Goal: Task Accomplishment & Management: Manage account settings

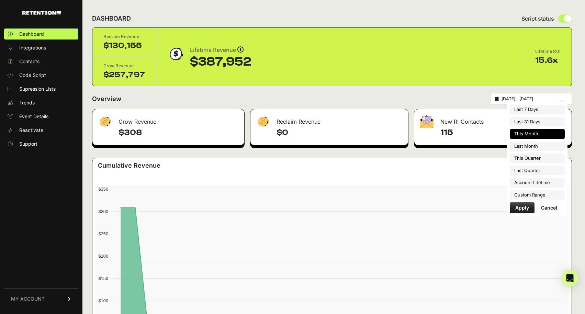
type input "[DATE]"
click at [543, 100] on input "[DATE] - [DATE]" at bounding box center [535, 98] width 66 height 5
type input "[DATE]"
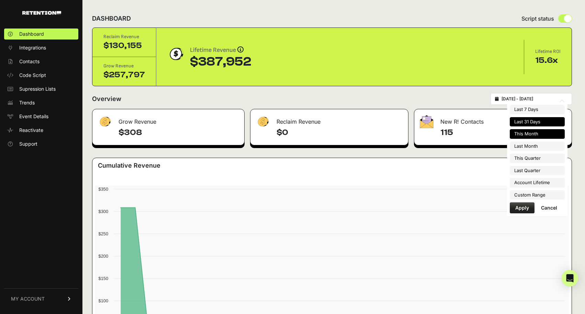
type input "[DATE]"
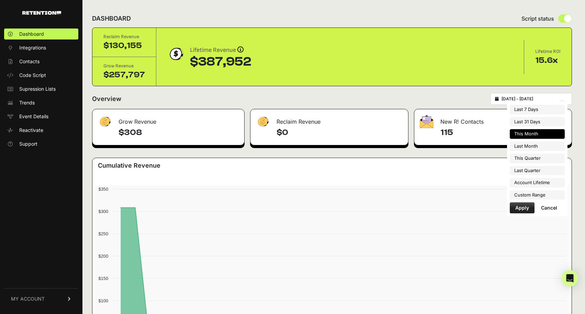
type input "[DATE]"
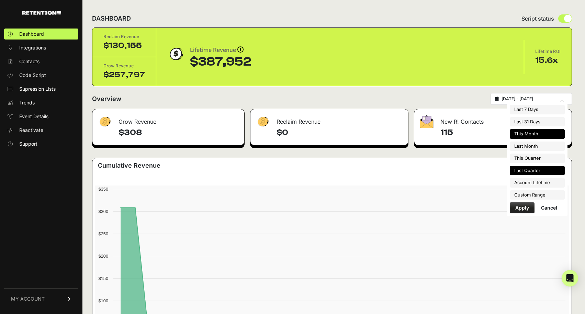
type input "[DATE]"
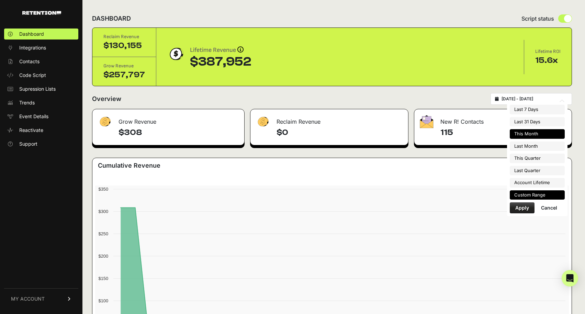
type input "[DATE]"
click at [541, 193] on li "Custom Range" at bounding box center [537, 195] width 55 height 10
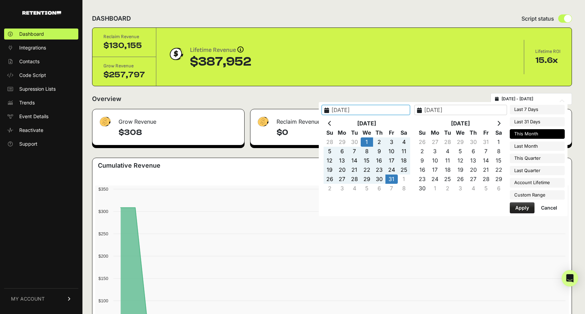
type input "[DATE]"
click at [332, 122] on th at bounding box center [330, 123] width 12 height 9
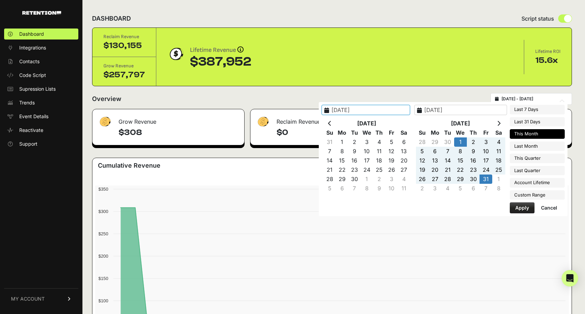
click at [332, 122] on th at bounding box center [330, 123] width 12 height 9
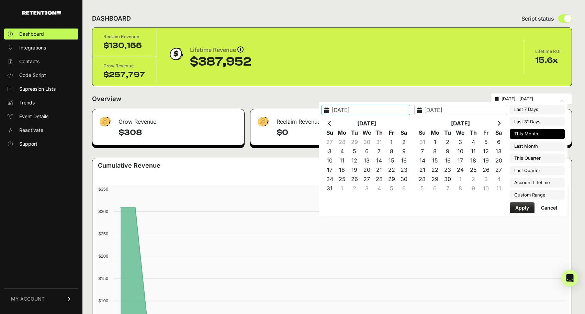
click at [332, 122] on th at bounding box center [330, 123] width 12 height 9
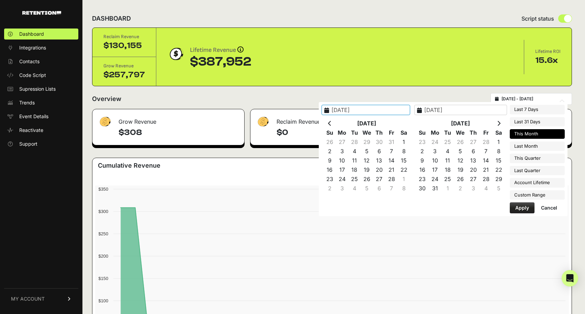
click at [332, 122] on th at bounding box center [330, 123] width 12 height 9
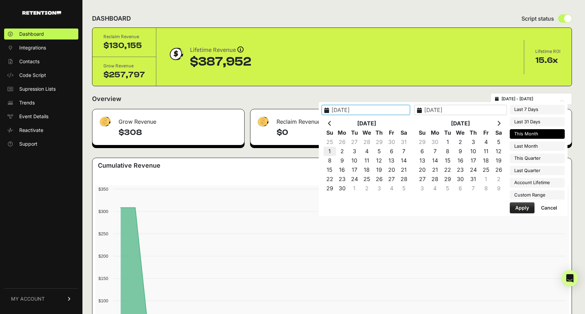
type input "2024-09-01"
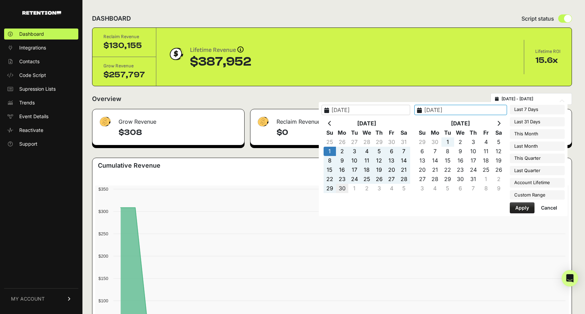
type input "2024-09-30"
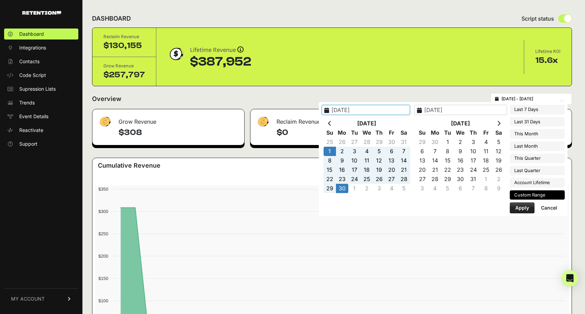
type input "2024-09-01"
click at [525, 208] on button "Apply" at bounding box center [522, 207] width 25 height 11
type input "2024-09-01 - 2024-09-30"
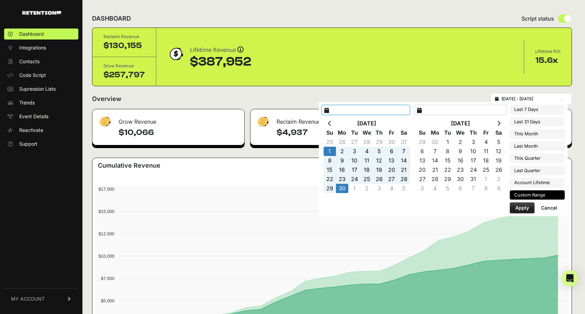
type input "[DATE]"
click at [531, 99] on input "[DATE] - [DATE]" at bounding box center [535, 98] width 66 height 5
type input "[DATE]"
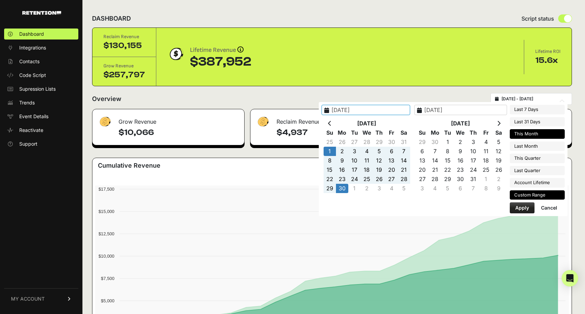
type input "[DATE]"
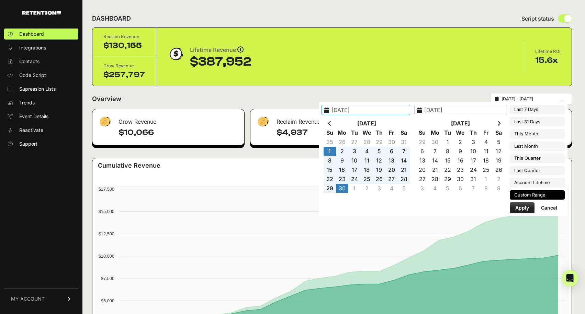
type input "[DATE]"
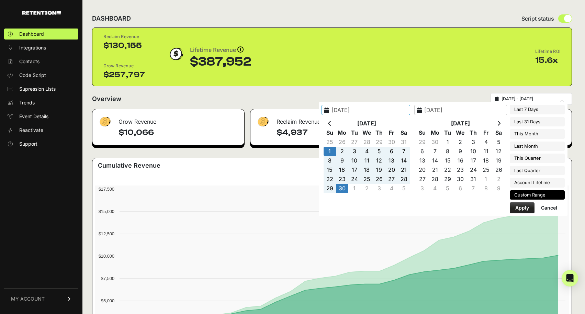
type input "[DATE]"
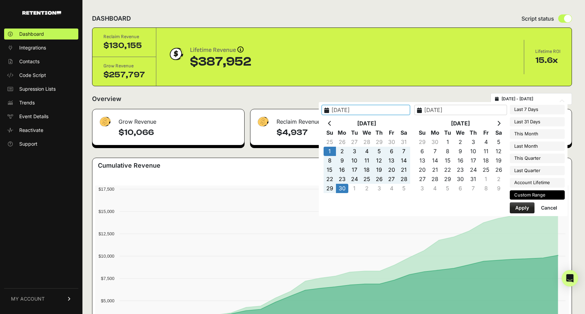
type input "[DATE]"
click at [541, 147] on li "Last Month" at bounding box center [537, 147] width 55 height 10
type input "2025-09-01 - 2025-09-30"
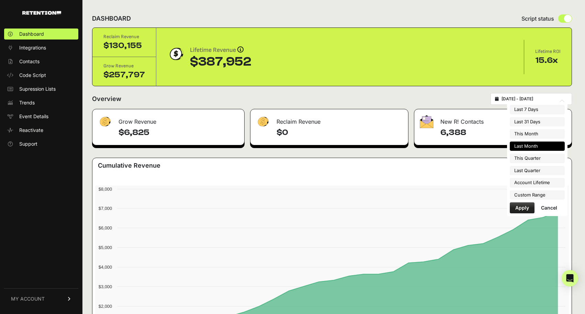
click at [531, 97] on input "[DATE] - [DATE]" at bounding box center [535, 98] width 66 height 5
type input "[DATE]"
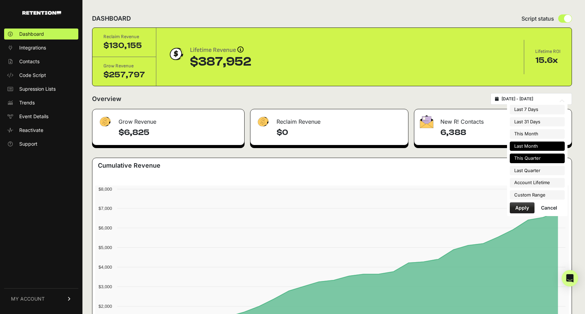
type input "[DATE]"
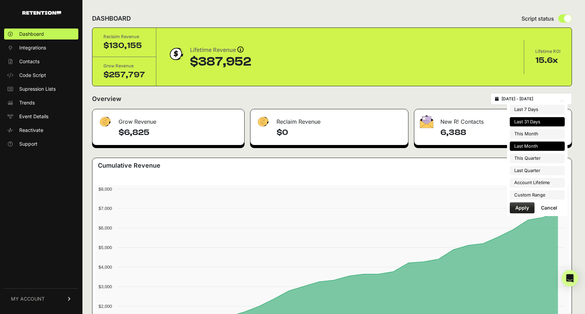
type input "[DATE]"
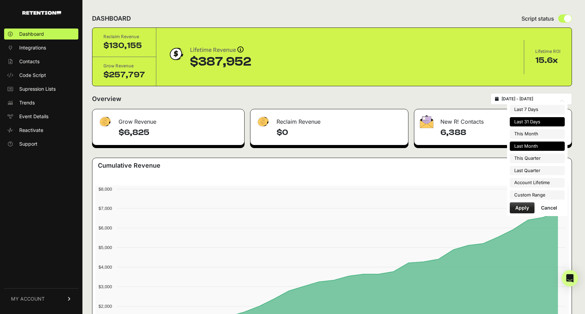
type input "[DATE]"
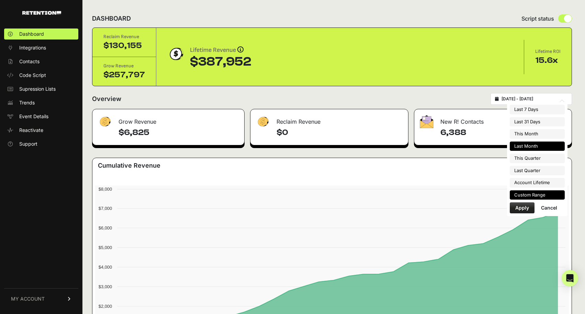
type input "[DATE]"
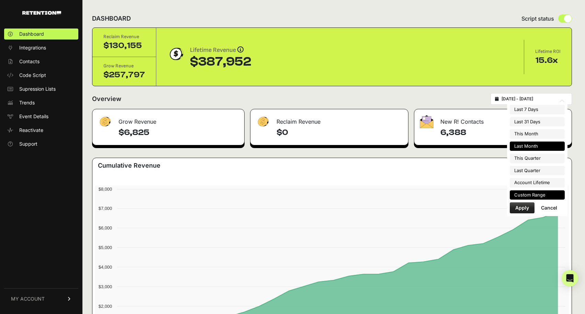
type input "[DATE]"
click at [537, 196] on li "Custom Range" at bounding box center [537, 195] width 55 height 10
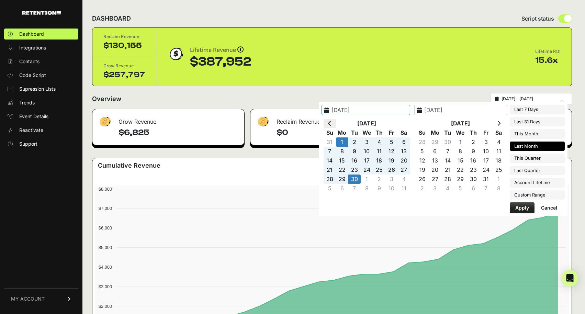
click at [331, 122] on icon at bounding box center [329, 123] width 3 height 5
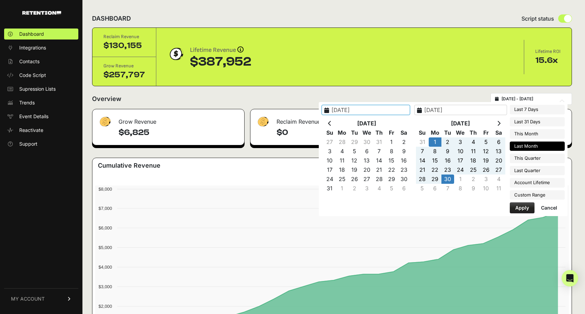
click at [331, 122] on icon at bounding box center [329, 123] width 3 height 5
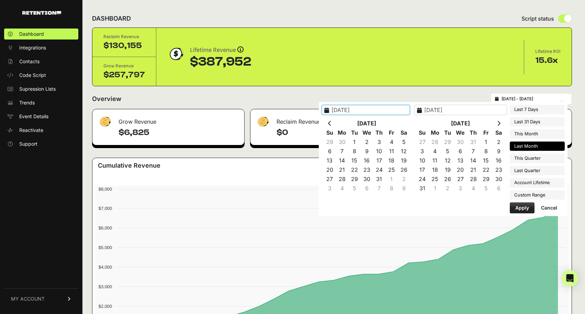
click at [331, 122] on icon at bounding box center [329, 123] width 3 height 5
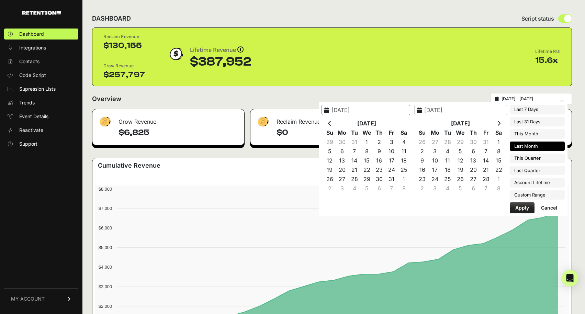
click at [331, 122] on icon at bounding box center [329, 123] width 3 height 5
type input "[DATE]"
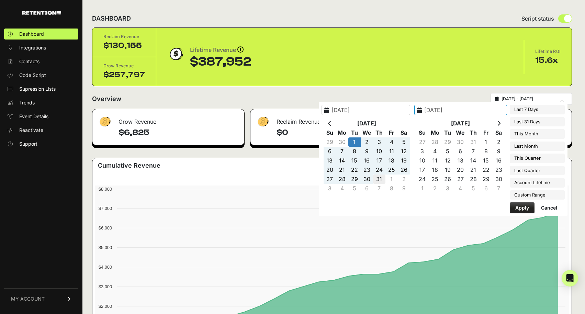
type input "2024-10-31"
type input "[DATE]"
click at [520, 208] on button "Apply" at bounding box center [522, 207] width 25 height 11
type input "2024-10-01 - 2024-10-31"
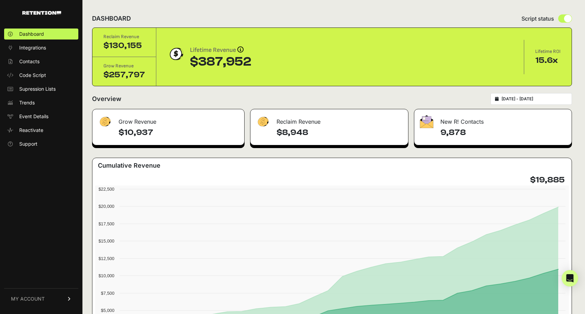
click at [526, 95] on div "2024-10-01 - 2024-10-31" at bounding box center [531, 99] width 81 height 12
type input "[DATE]"
type input "2024-10-31"
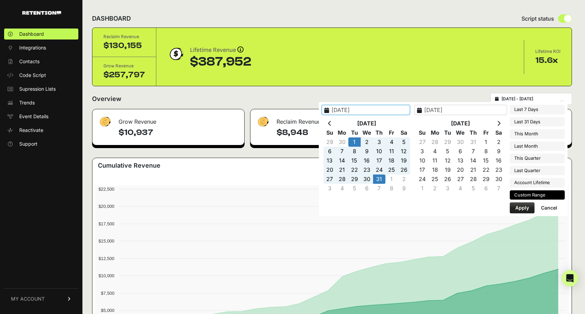
click at [527, 98] on input "2024-10-01 - 2024-10-31" at bounding box center [535, 98] width 66 height 5
type input "[DATE]"
type input "2024-10-31"
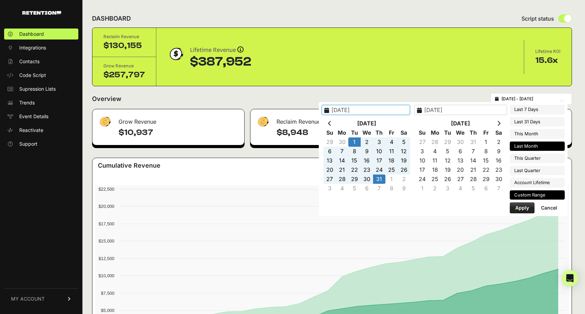
type input "[DATE]"
type input "2024-10-31"
type input "[DATE]"
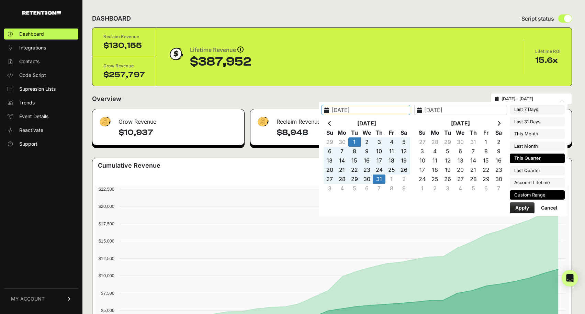
type input "[DATE]"
type input "2024-10-31"
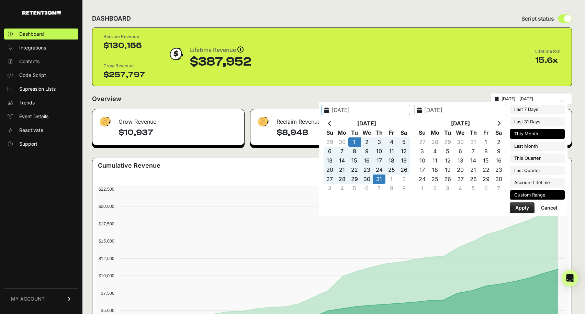
type input "[DATE]"
click at [537, 135] on li "This Month" at bounding box center [537, 134] width 55 height 10
type input "[DATE] - [DATE]"
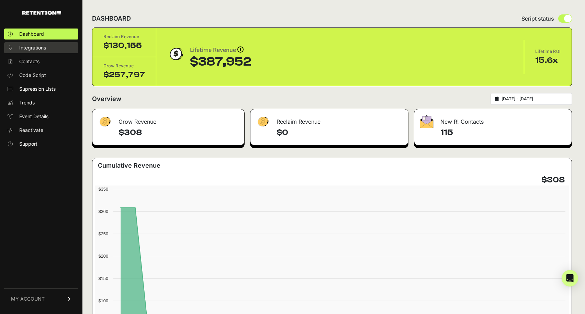
click at [30, 50] on span "Integrations" at bounding box center [32, 47] width 27 height 7
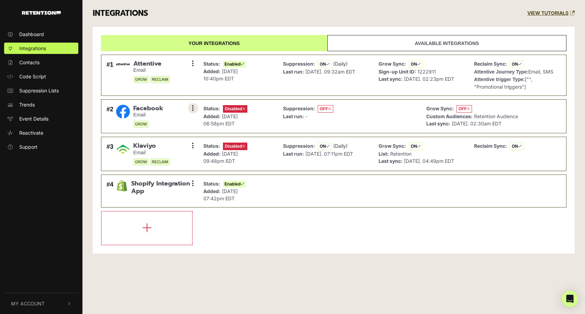
click at [192, 108] on icon at bounding box center [193, 108] width 2 height 7
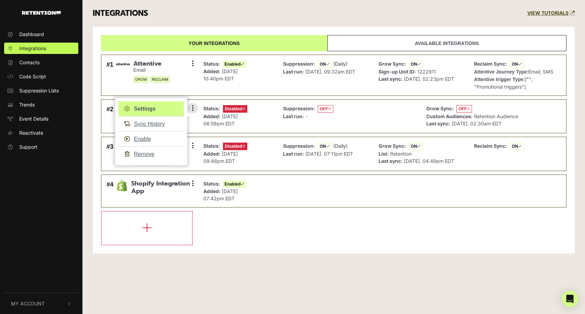
click at [162, 110] on link "Settings" at bounding box center [151, 108] width 65 height 15
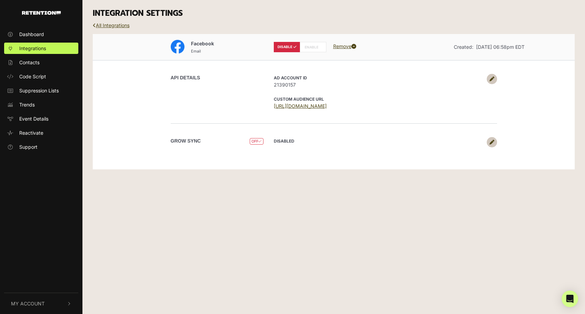
click at [313, 48] on label "ENABLE" at bounding box center [313, 47] width 26 height 10
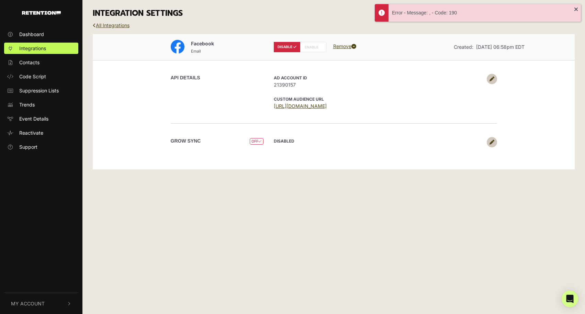
click at [491, 141] on icon at bounding box center [492, 142] width 5 height 5
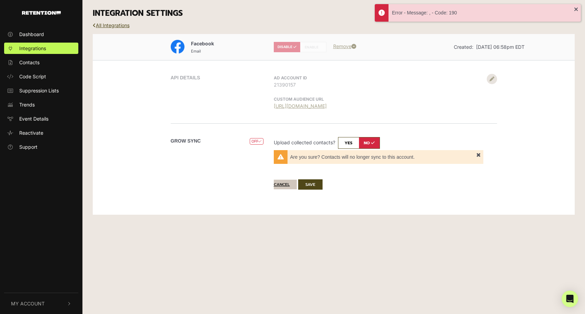
click at [284, 184] on button "Cancel" at bounding box center [285, 185] width 23 height 10
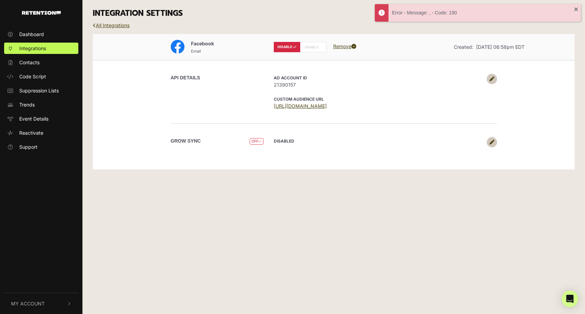
click at [487, 78] on link at bounding box center [492, 79] width 10 height 10
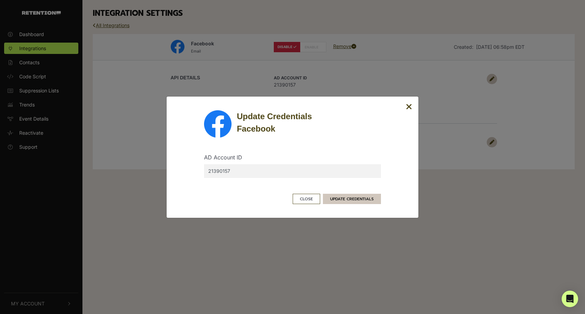
click at [351, 200] on button "UPDATE CREDENTIALS" at bounding box center [352, 199] width 58 height 10
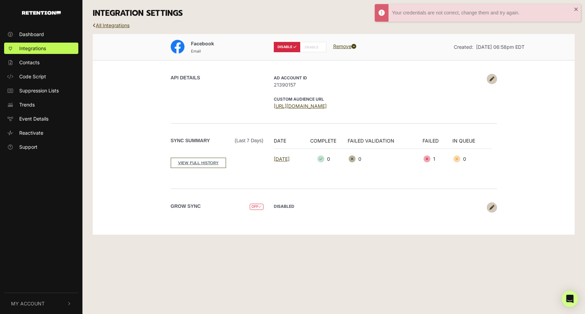
click at [313, 179] on div "Sync Summary (Last 7 days) VIEW FULL HISTORY DATE COMPLETE FAILED VALIDATION FA…" at bounding box center [334, 156] width 392 height 66
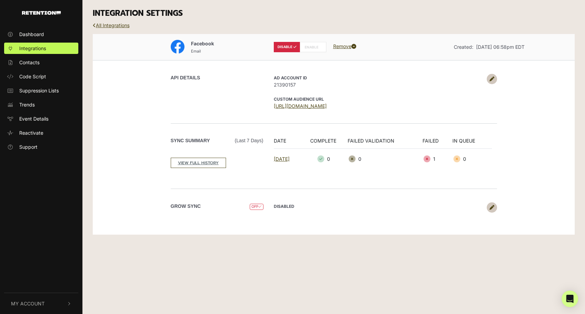
click at [314, 47] on label "ENABLE" at bounding box center [313, 47] width 26 height 10
radio input "false"
radio input "true"
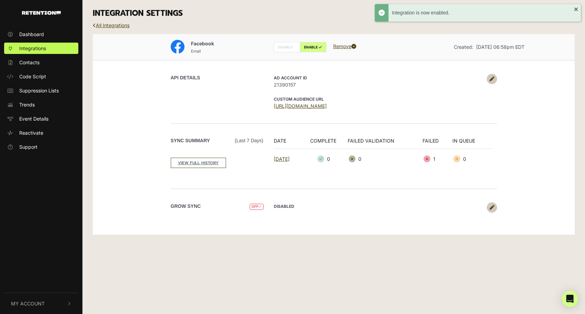
click at [493, 208] on icon at bounding box center [492, 207] width 5 height 5
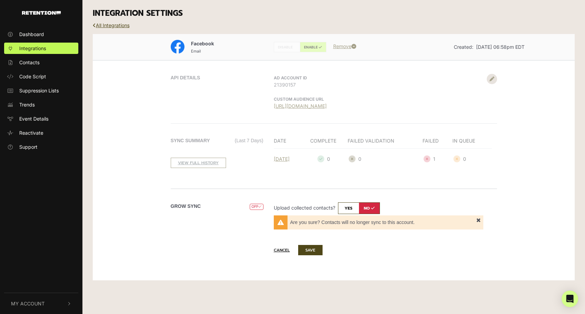
click at [347, 210] on input "checkbox" at bounding box center [359, 208] width 42 height 12
checkbox input "true"
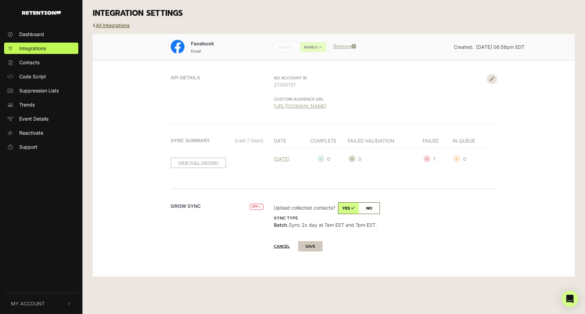
click at [314, 244] on button "SAVE" at bounding box center [310, 246] width 24 height 10
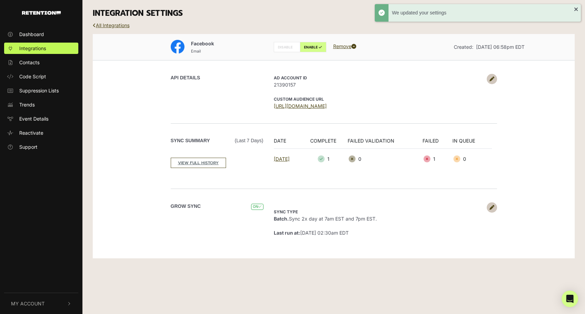
click at [232, 223] on div "Grow Sync ON" at bounding box center [220, 219] width 98 height 34
click at [106, 24] on link "All Integrations" at bounding box center [111, 25] width 37 height 6
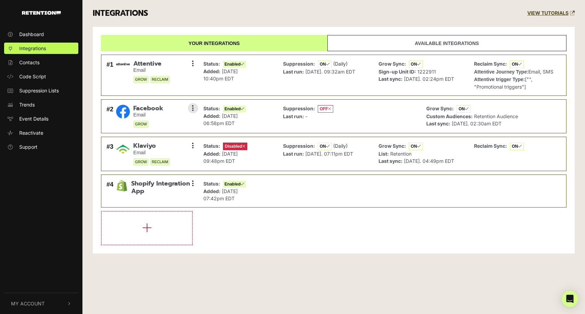
click at [355, 119] on div "Suppression: OFF Last run: -" at bounding box center [350, 116] width 140 height 27
click at [374, 117] on div "Suppression: OFF Last run: -" at bounding box center [350, 116] width 140 height 27
click at [366, 122] on div "Suppression: OFF Last run: -" at bounding box center [350, 116] width 140 height 27
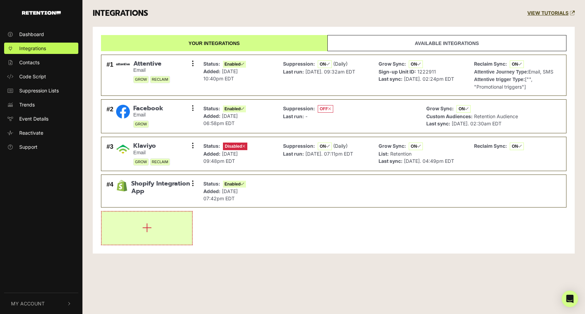
click at [166, 229] on button "button" at bounding box center [147, 228] width 90 height 33
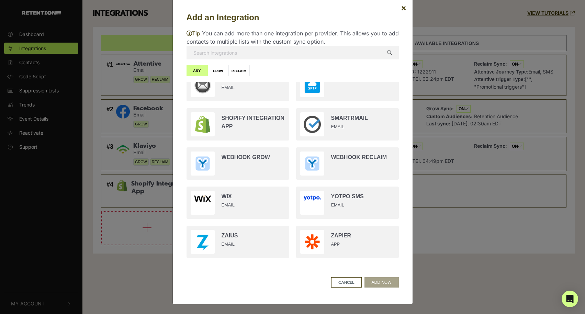
scroll to position [12, 0]
click at [340, 283] on button "CANCEL" at bounding box center [346, 282] width 31 height 10
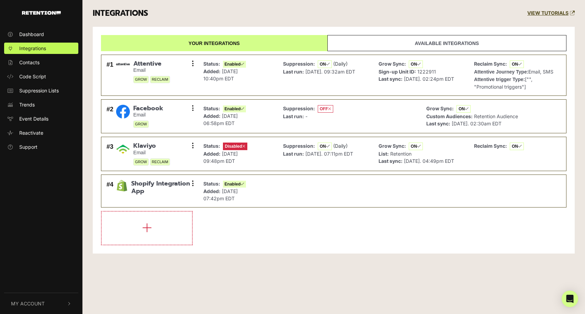
click at [169, 278] on div "Dashboard Integrations Contacts Code Script Suppression Lists Trends Event Deta…" at bounding box center [292, 157] width 585 height 314
click at [41, 31] on span "Dashboard" at bounding box center [31, 34] width 25 height 7
